Goal: Transaction & Acquisition: Purchase product/service

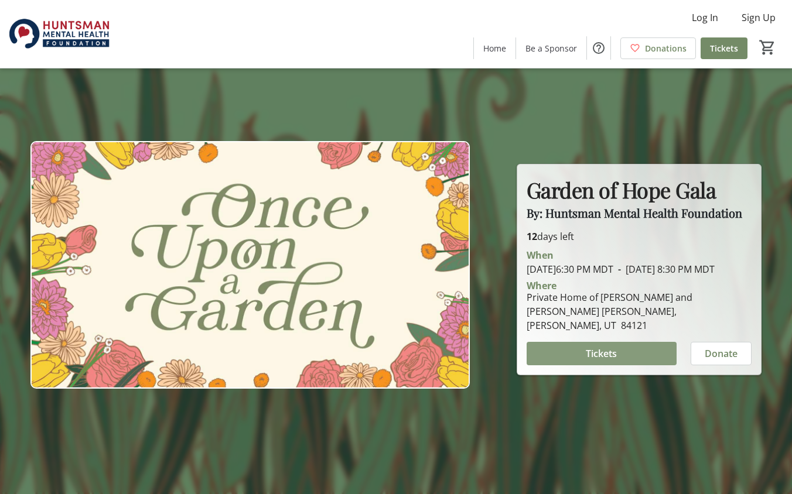
click at [611, 356] on span "Tickets" at bounding box center [600, 354] width 31 height 14
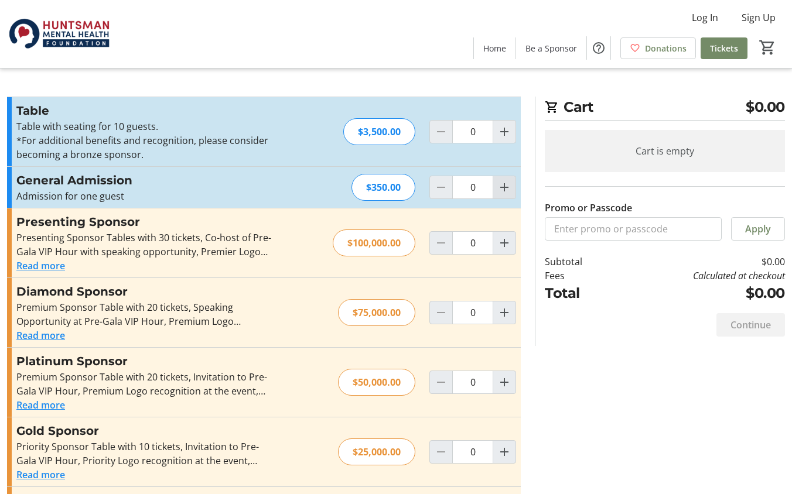
click at [509, 191] on mat-icon "Increment by one" at bounding box center [504, 187] width 14 height 14
type input "2"
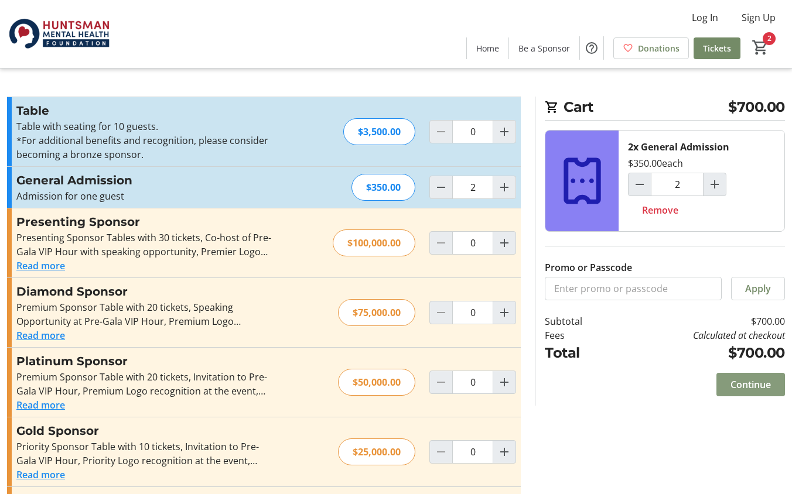
click at [748, 385] on span "Continue" at bounding box center [750, 385] width 40 height 14
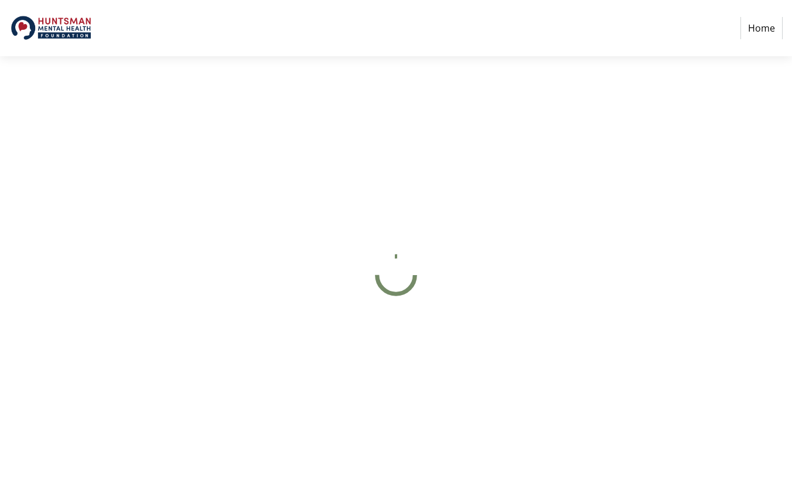
select select "US"
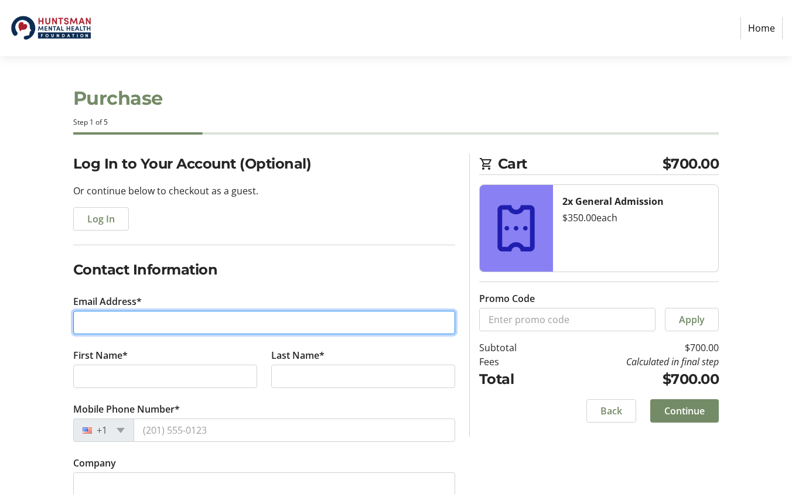
click at [180, 311] on input "Email Address*" at bounding box center [264, 322] width 382 height 23
type input "[PERSON_NAME][EMAIL_ADDRESS][DOMAIN_NAME]"
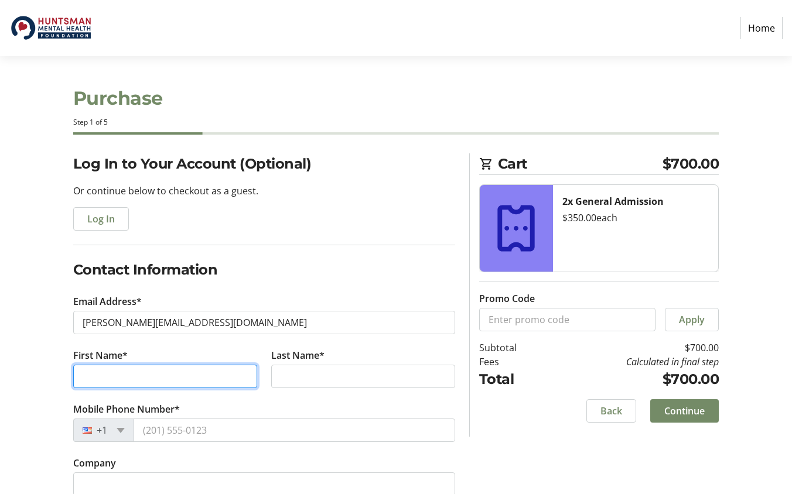
click at [180, 370] on input "First Name*" at bounding box center [165, 376] width 184 height 23
type input "[PERSON_NAME]"
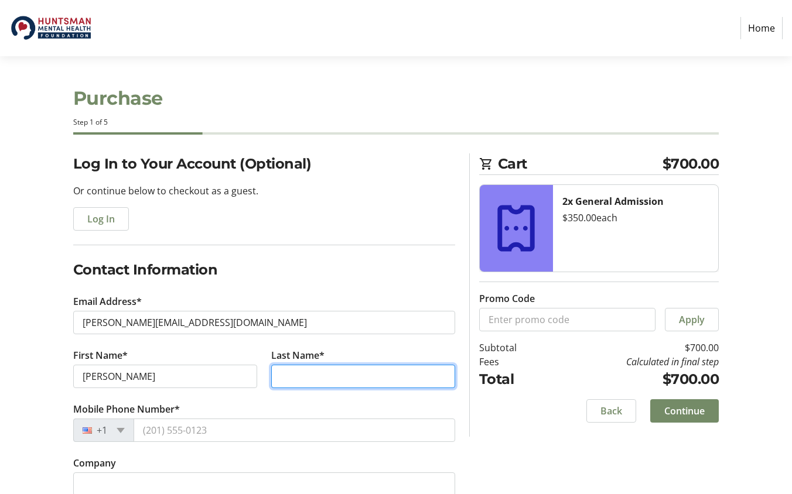
click at [310, 373] on input "Last Name*" at bounding box center [363, 376] width 184 height 23
type input "Jackenthal"
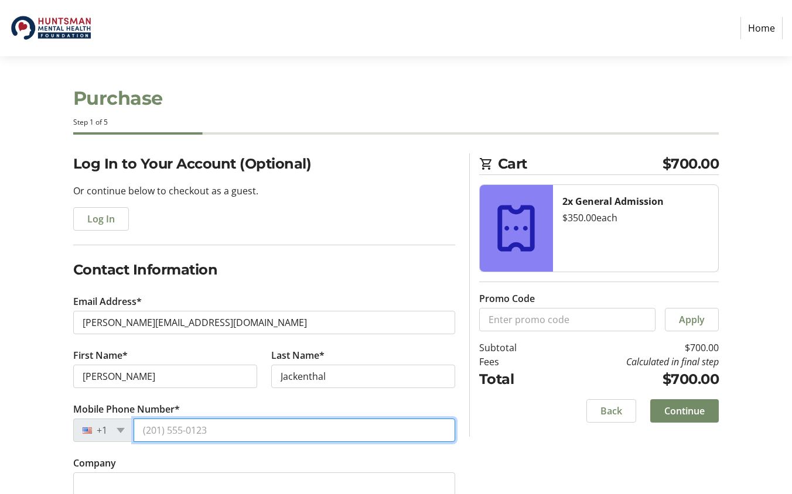
click at [256, 429] on input "Mobile Phone Number*" at bounding box center [293, 430] width 321 height 23
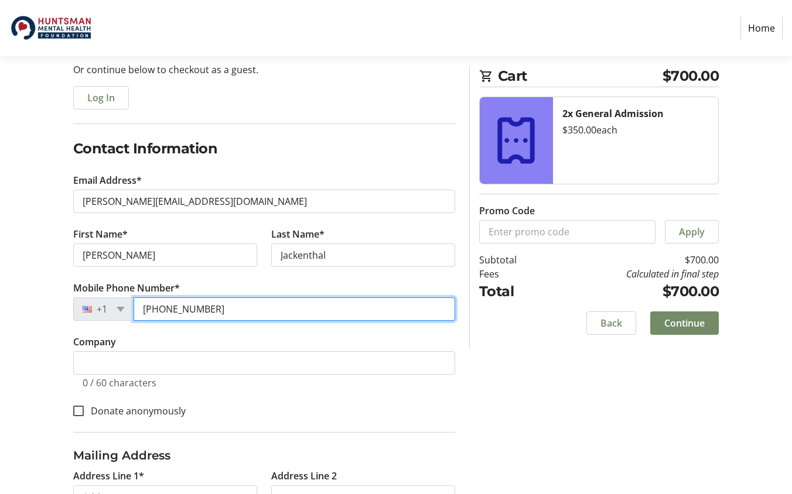
scroll to position [135, 0]
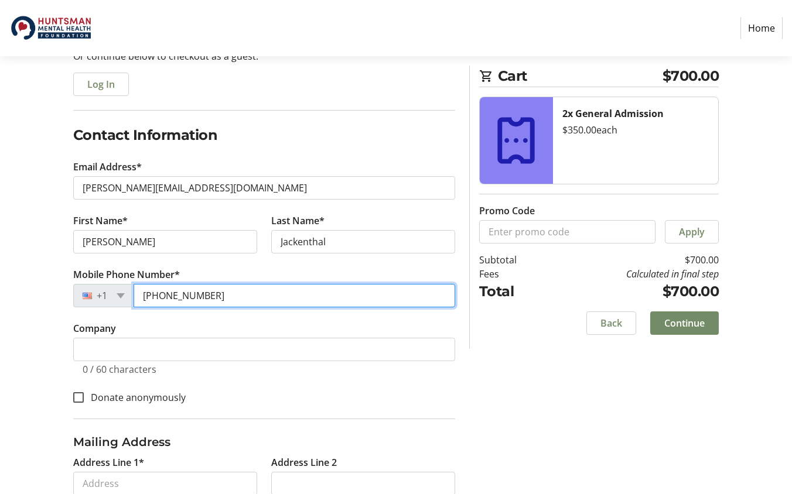
type input "[PHONE_NUMBER]"
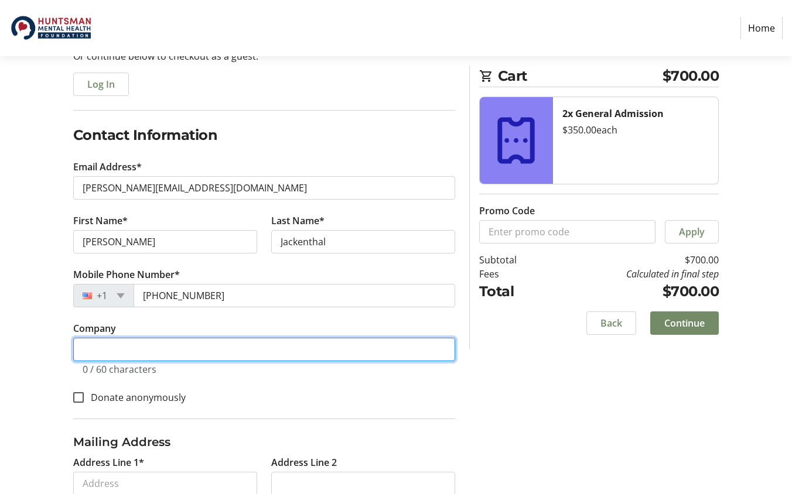
click at [107, 344] on input "Company" at bounding box center [264, 349] width 382 height 23
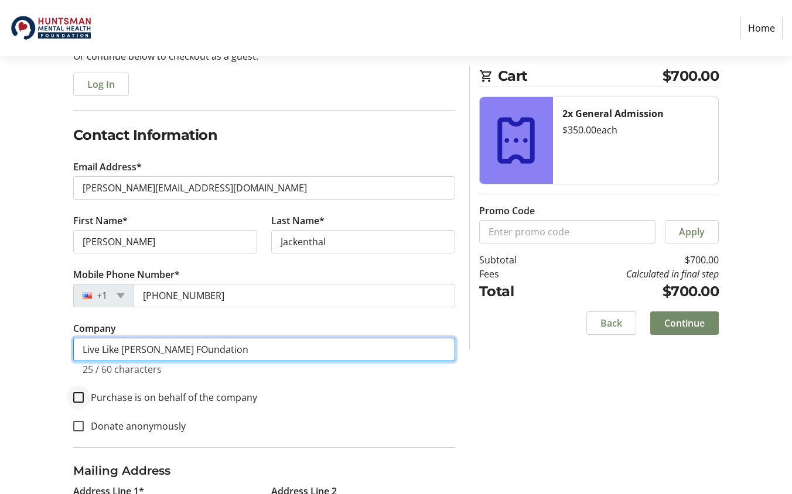
type input "Live Like [PERSON_NAME] FOundation"
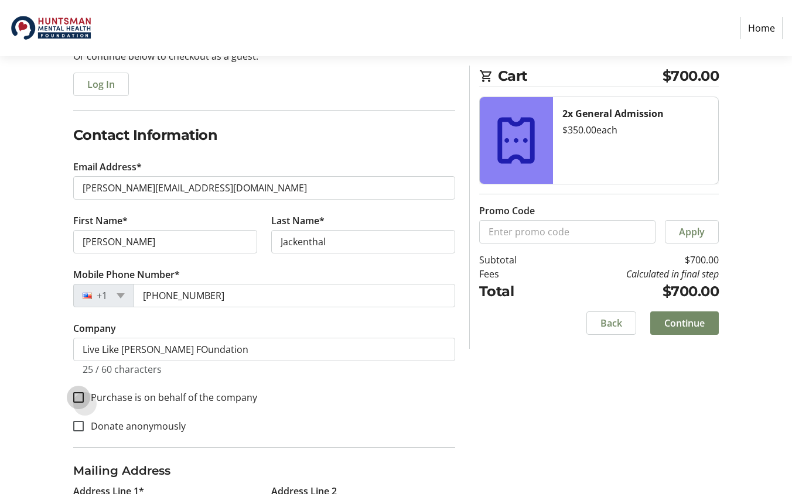
click at [80, 397] on input "Purchase is on behalf of the company" at bounding box center [78, 397] width 11 height 11
checkbox input "true"
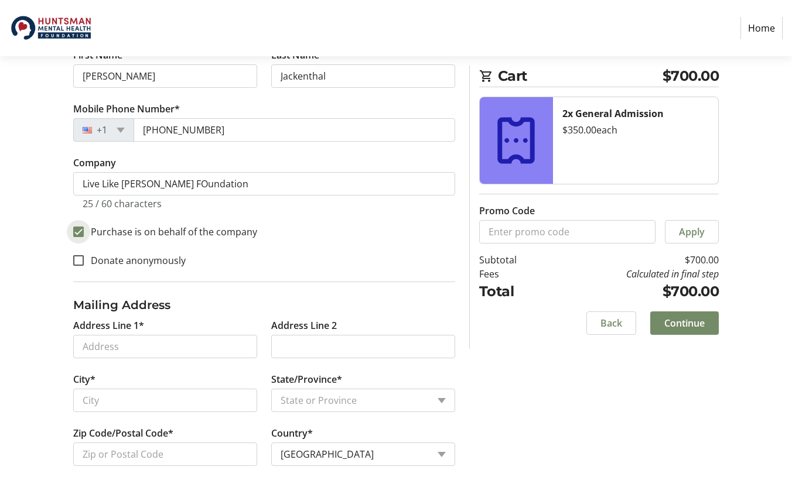
scroll to position [301, 0]
click at [141, 345] on input "Address Line 1*" at bounding box center [165, 346] width 184 height 23
type input "[STREET_ADDRESS]"
type input "[GEOGRAPHIC_DATA]"
select select "UT"
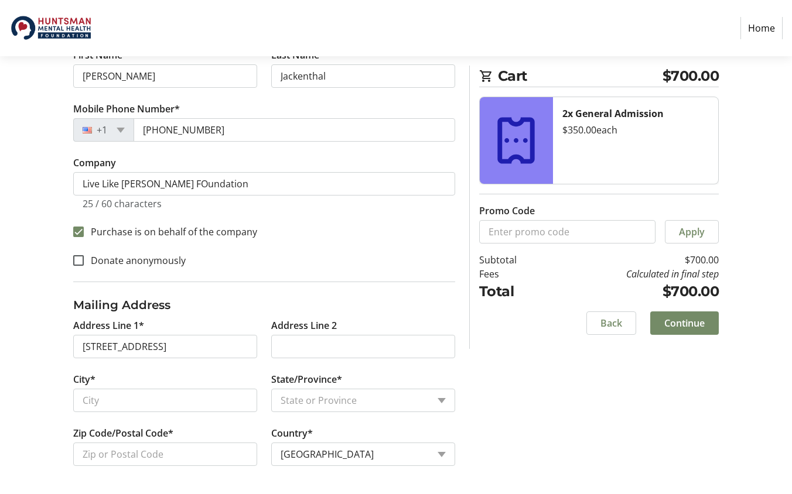
type input "84098"
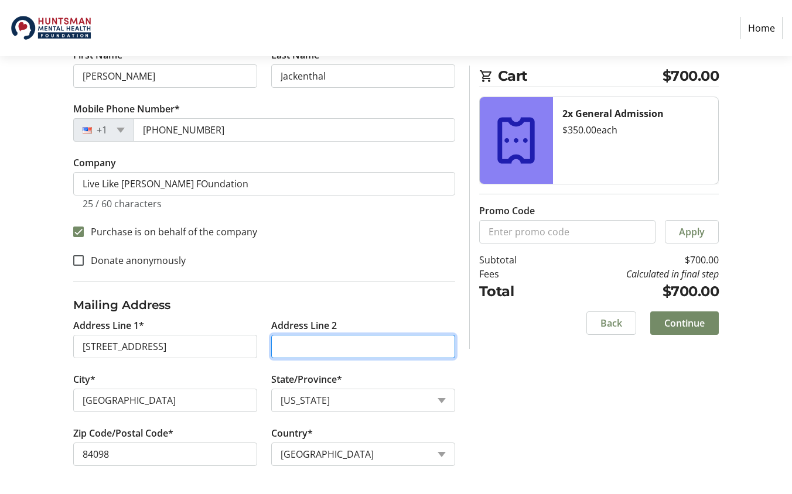
click at [344, 344] on input "Address Line 2" at bounding box center [363, 346] width 184 height 23
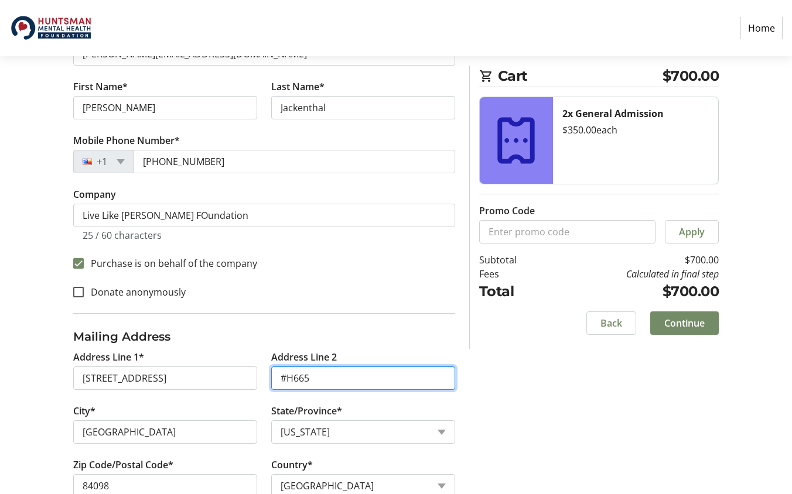
scroll to position [269, 0]
type input "#H665"
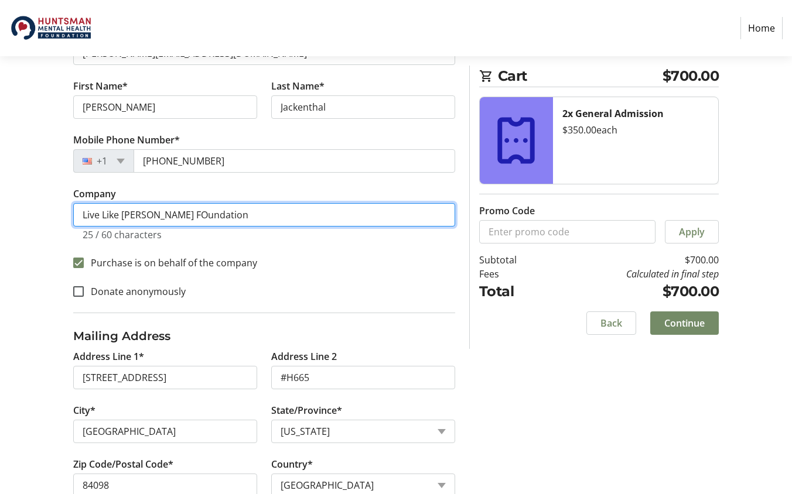
click at [153, 214] on input "Live Like [PERSON_NAME] FOundation" at bounding box center [264, 214] width 382 height 23
type input "Live Like [PERSON_NAME] Foundation"
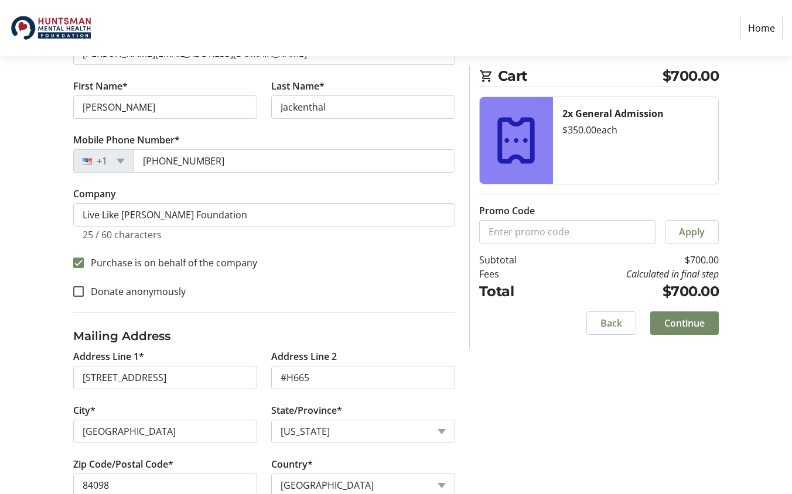
click at [647, 396] on div "Log In to Your Account (Optional) Or continue below to checkout as a guest. Log…" at bounding box center [396, 204] width 792 height 641
click at [699, 327] on span "Continue" at bounding box center [684, 323] width 40 height 14
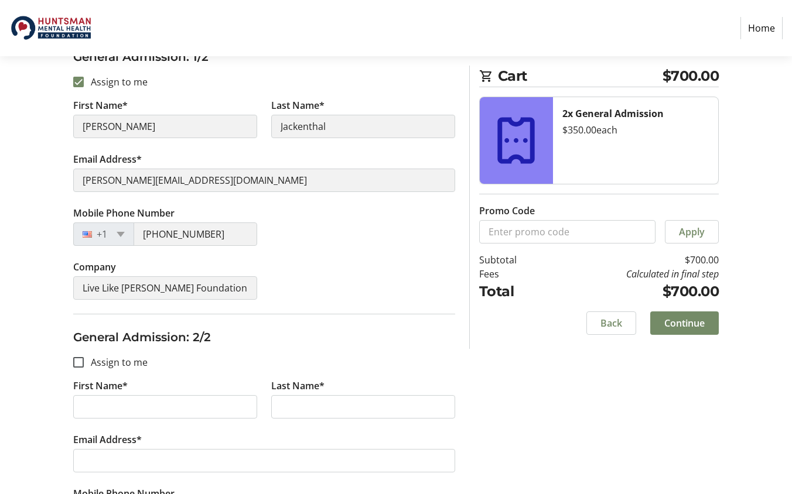
scroll to position [231, 0]
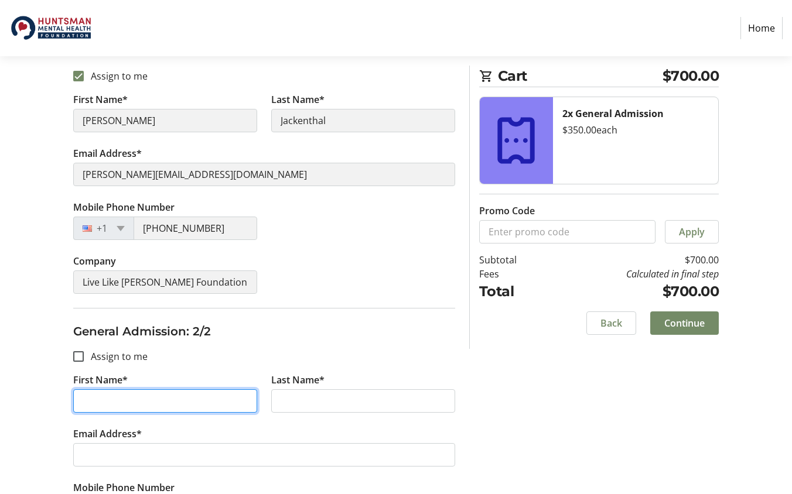
click at [111, 390] on input "First Name*" at bounding box center [165, 400] width 184 height 23
type input "[PERSON_NAME]"
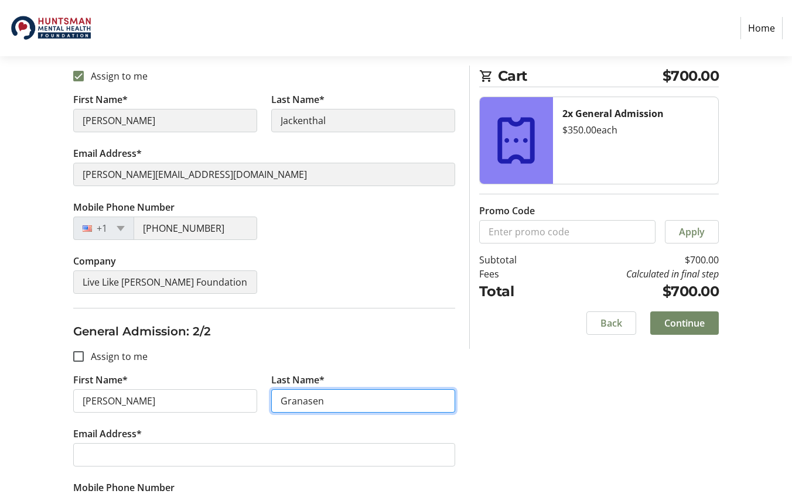
type input "Granasen"
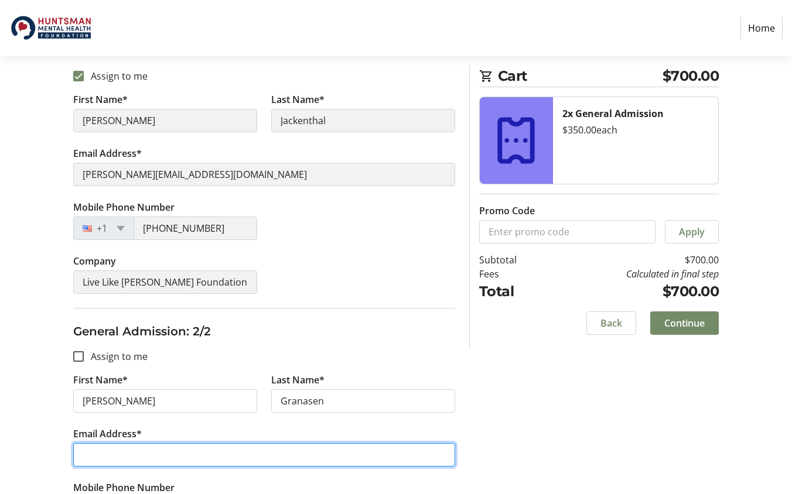
click at [101, 453] on input "Email Address*" at bounding box center [264, 454] width 382 height 23
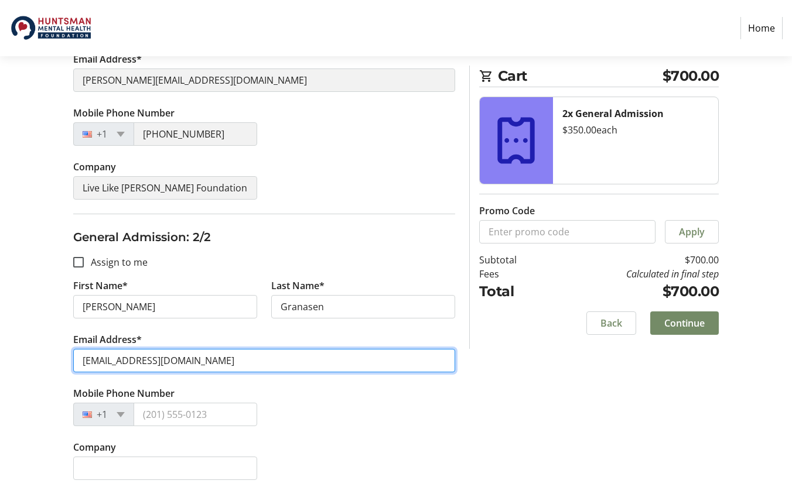
scroll to position [326, 0]
type input "[EMAIL_ADDRESS][DOMAIN_NAME]"
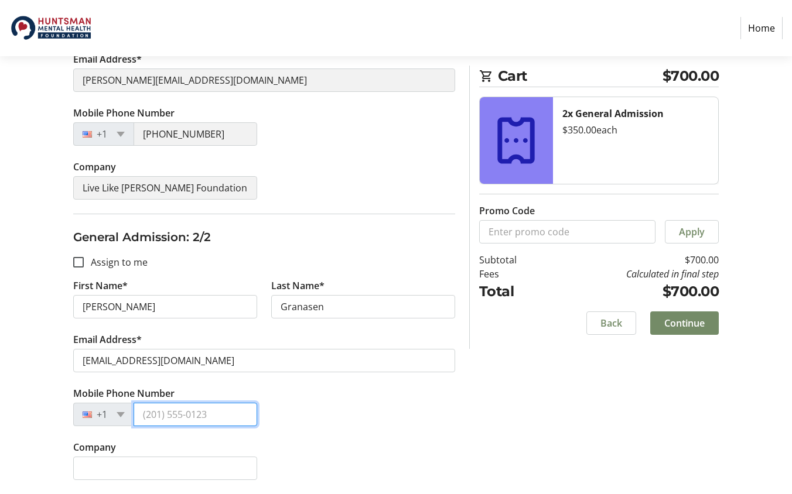
click at [180, 410] on input "Mobile Phone Number" at bounding box center [195, 414] width 124 height 23
type input "[PHONE_NUMBER]"
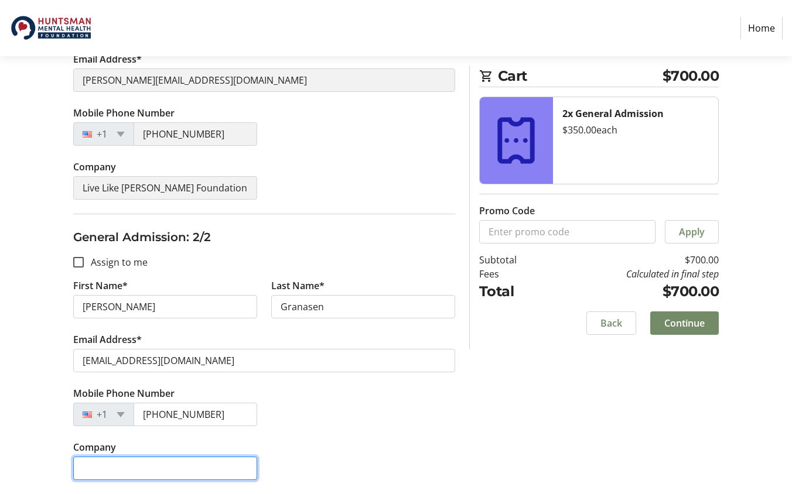
click at [190, 465] on input "Company" at bounding box center [165, 468] width 184 height 23
type input "Live Like [PERSON_NAME] Foundation"
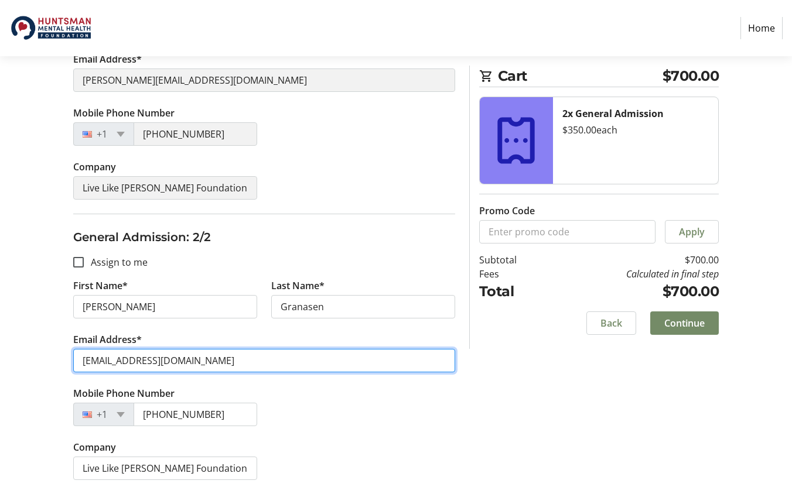
click at [282, 350] on input "[EMAIL_ADDRESS][DOMAIN_NAME]" at bounding box center [264, 360] width 382 height 23
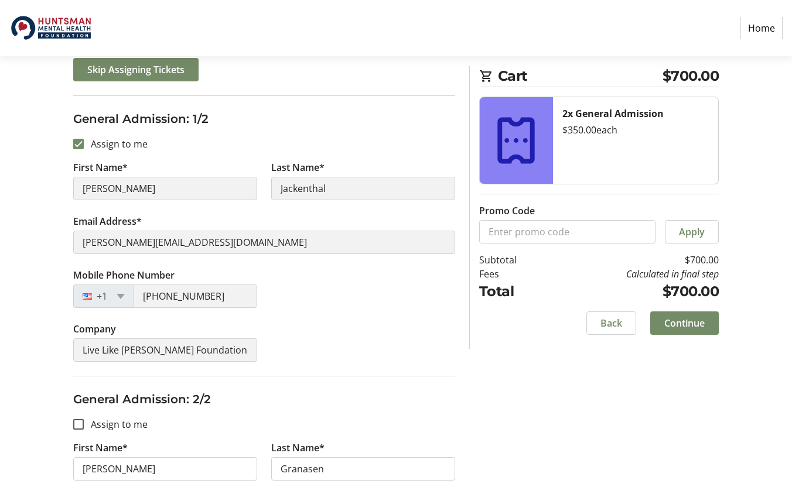
scroll to position [164, 0]
click at [698, 328] on span "Continue" at bounding box center [684, 323] width 40 height 14
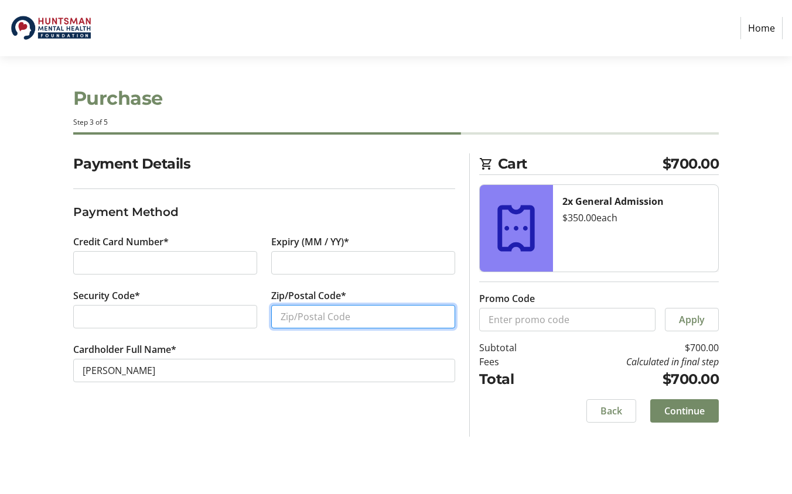
click at [340, 315] on input "Zip/Postal Code*" at bounding box center [363, 316] width 184 height 23
type input "84098"
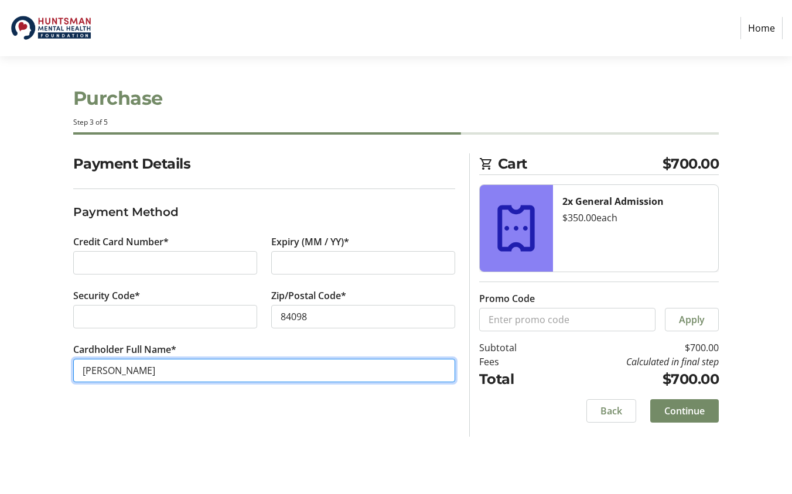
click at [232, 362] on input "[PERSON_NAME]" at bounding box center [264, 370] width 382 height 23
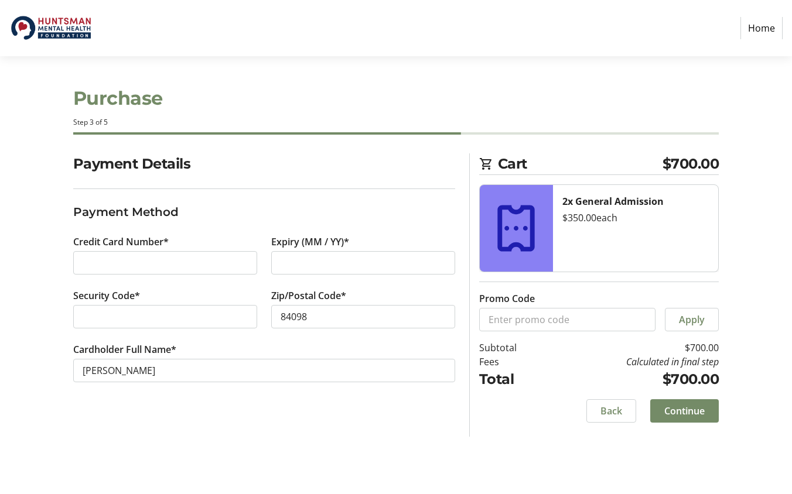
click at [545, 434] on section "Cart $700.00 2x General Admission $350.00 each Promo Code Apply Subtotal $700.0…" at bounding box center [599, 294] width 240 height 283
click at [694, 414] on span "Continue" at bounding box center [684, 411] width 40 height 14
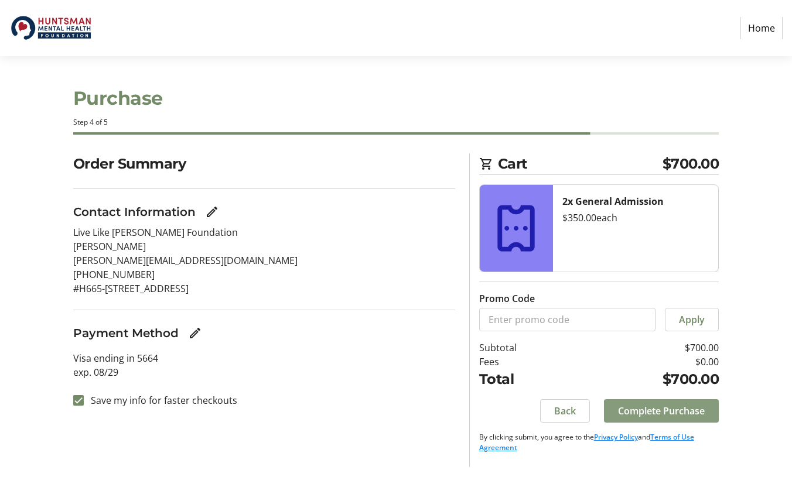
click at [649, 410] on span "Complete Purchase" at bounding box center [661, 411] width 87 height 14
